Goal: Find specific page/section: Find specific page/section

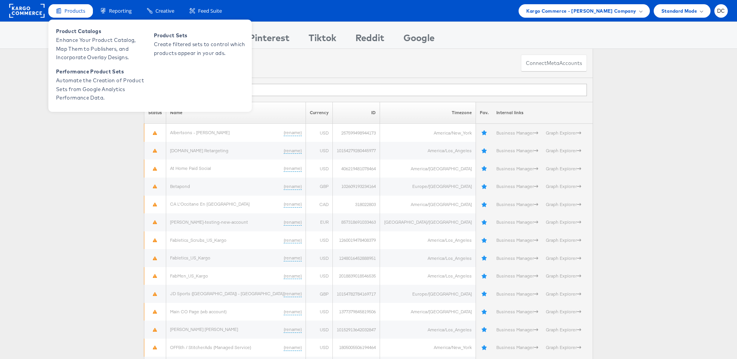
click at [77, 13] on span "Products" at bounding box center [75, 10] width 21 height 7
click at [83, 40] on span "Enhance Your Product Catalog, Map Them to Publishers, and Incorporate Overlay D…" at bounding box center [102, 49] width 92 height 26
